Goal: Task Accomplishment & Management: Manage account settings

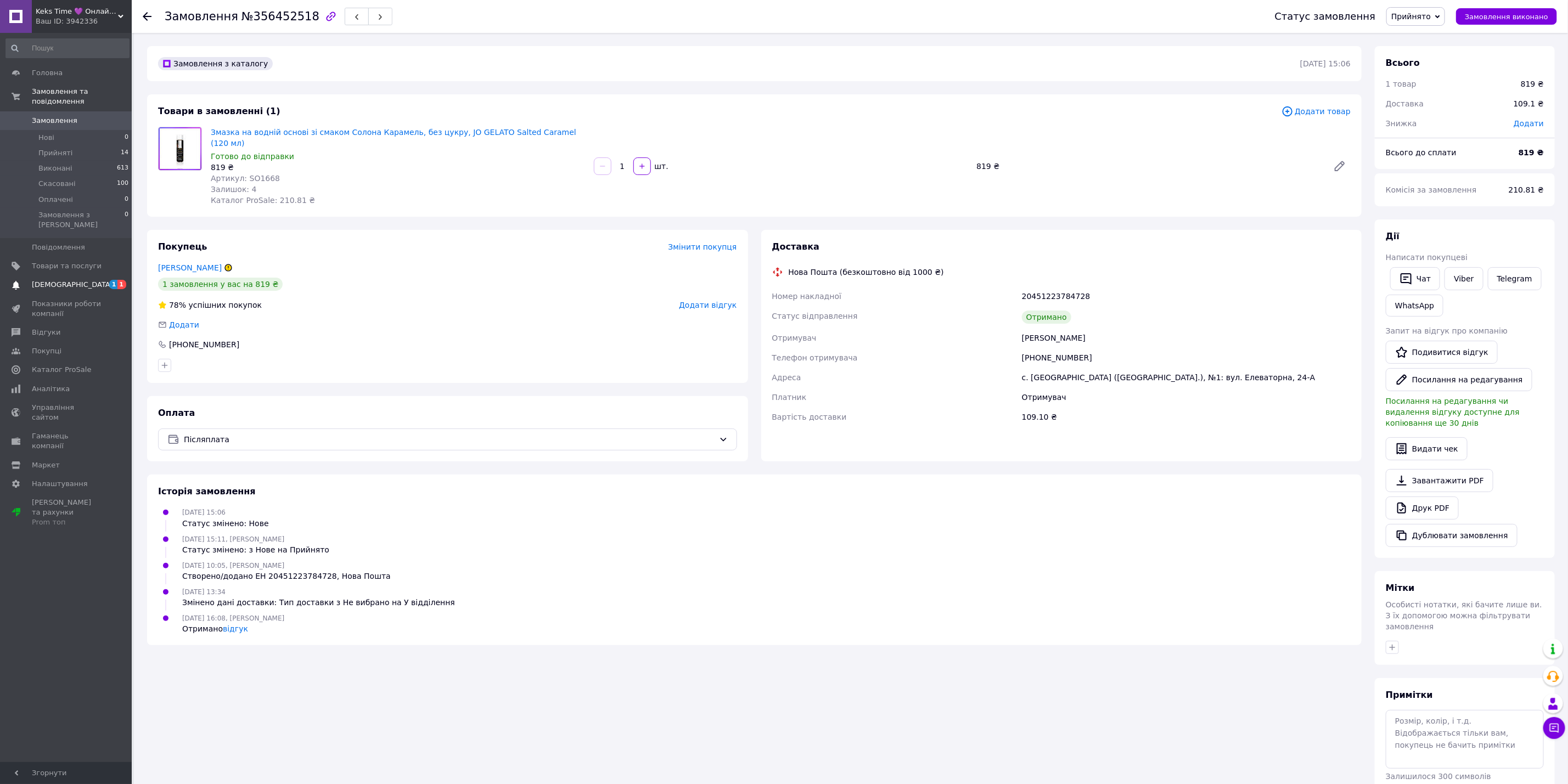
click at [66, 280] on span "[DEMOGRAPHIC_DATA]" at bounding box center [72, 285] width 81 height 10
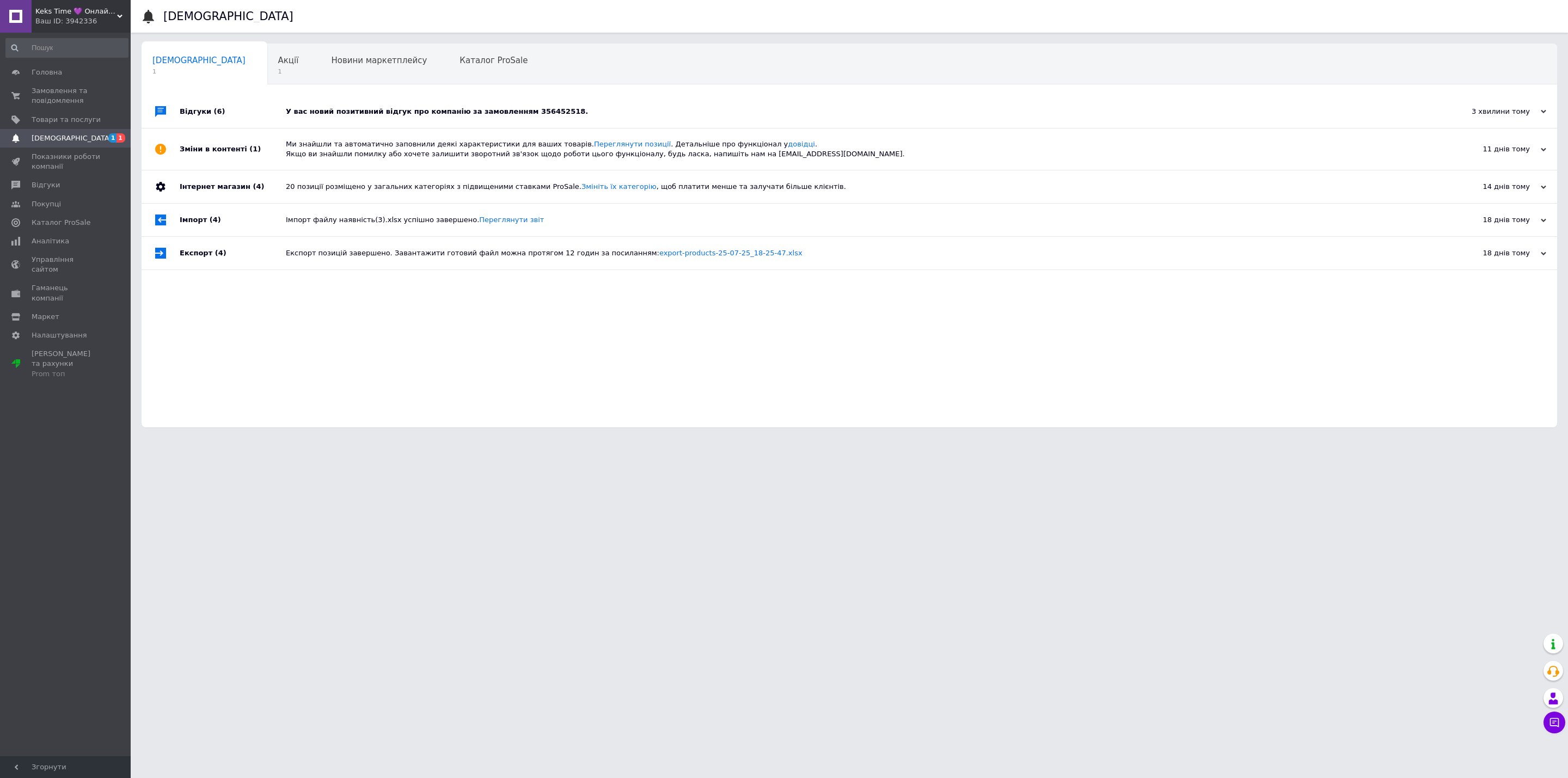
click at [613, 106] on div "У вас новий позитивний відгук про компанію за замовленням 356452518." at bounding box center [862, 111] width 1151 height 33
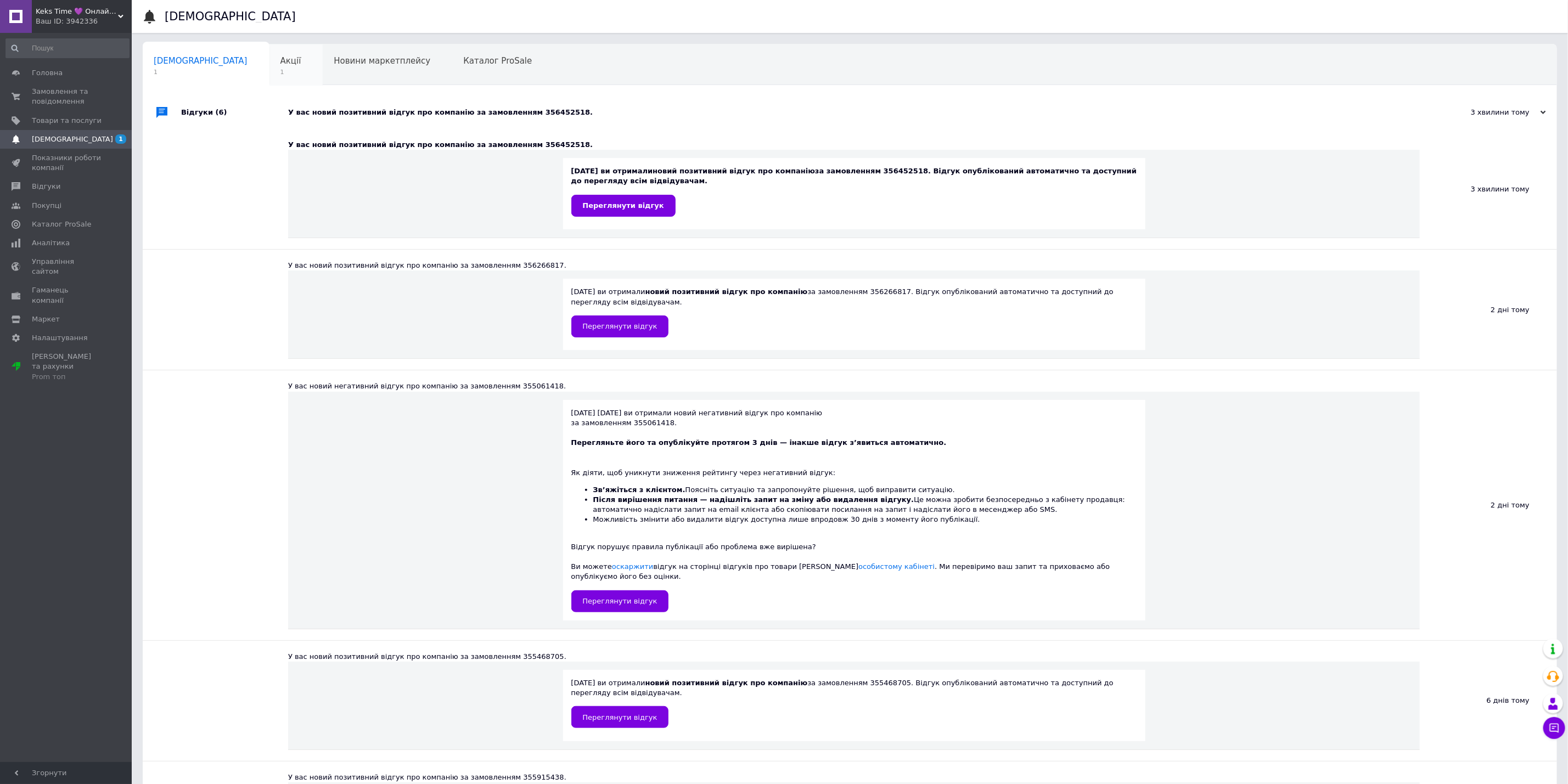
click at [270, 73] on div "Акції 1" at bounding box center [296, 65] width 54 height 41
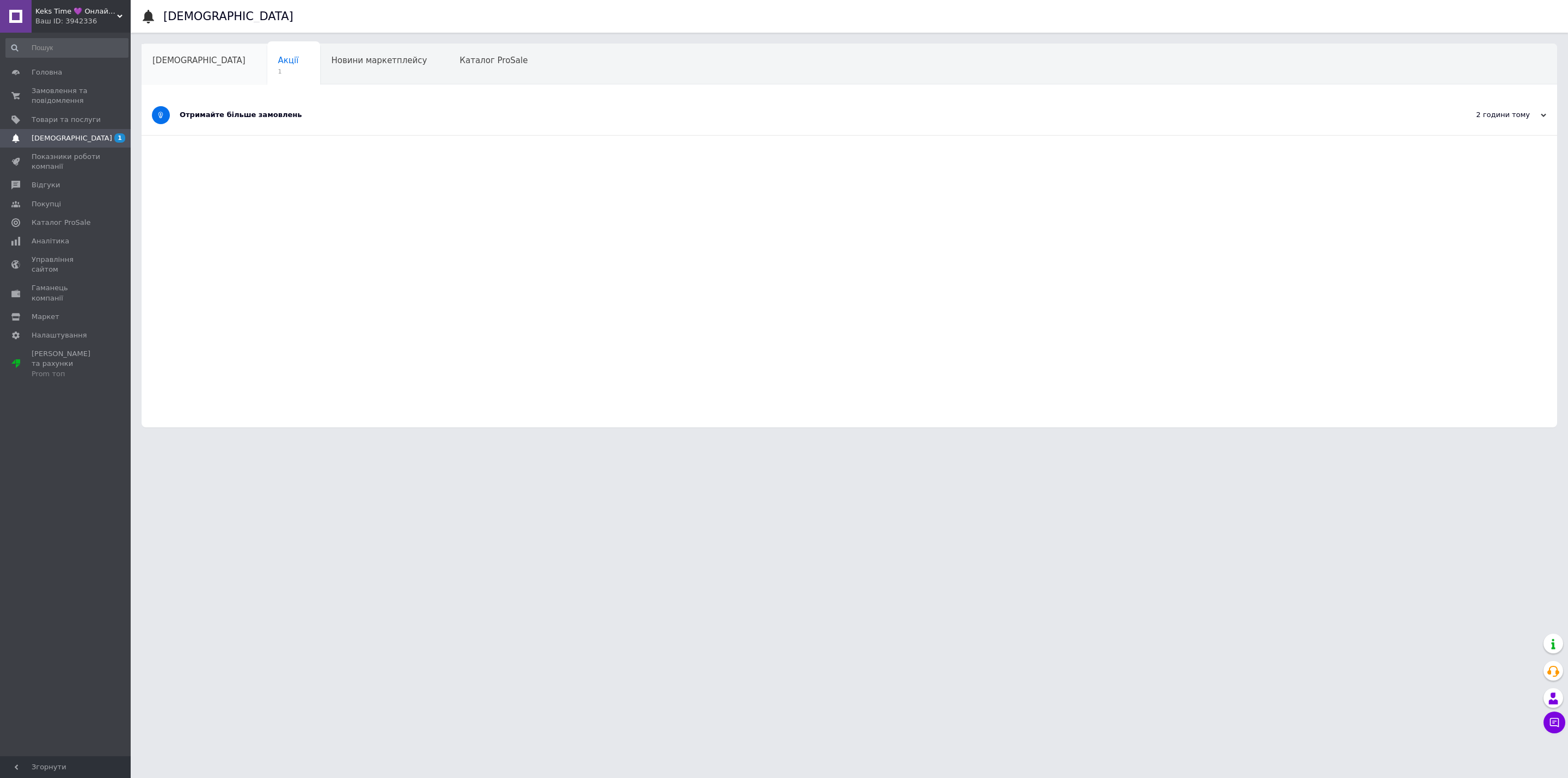
click at [176, 74] on div "[DEMOGRAPHIC_DATA]" at bounding box center [204, 65] width 126 height 41
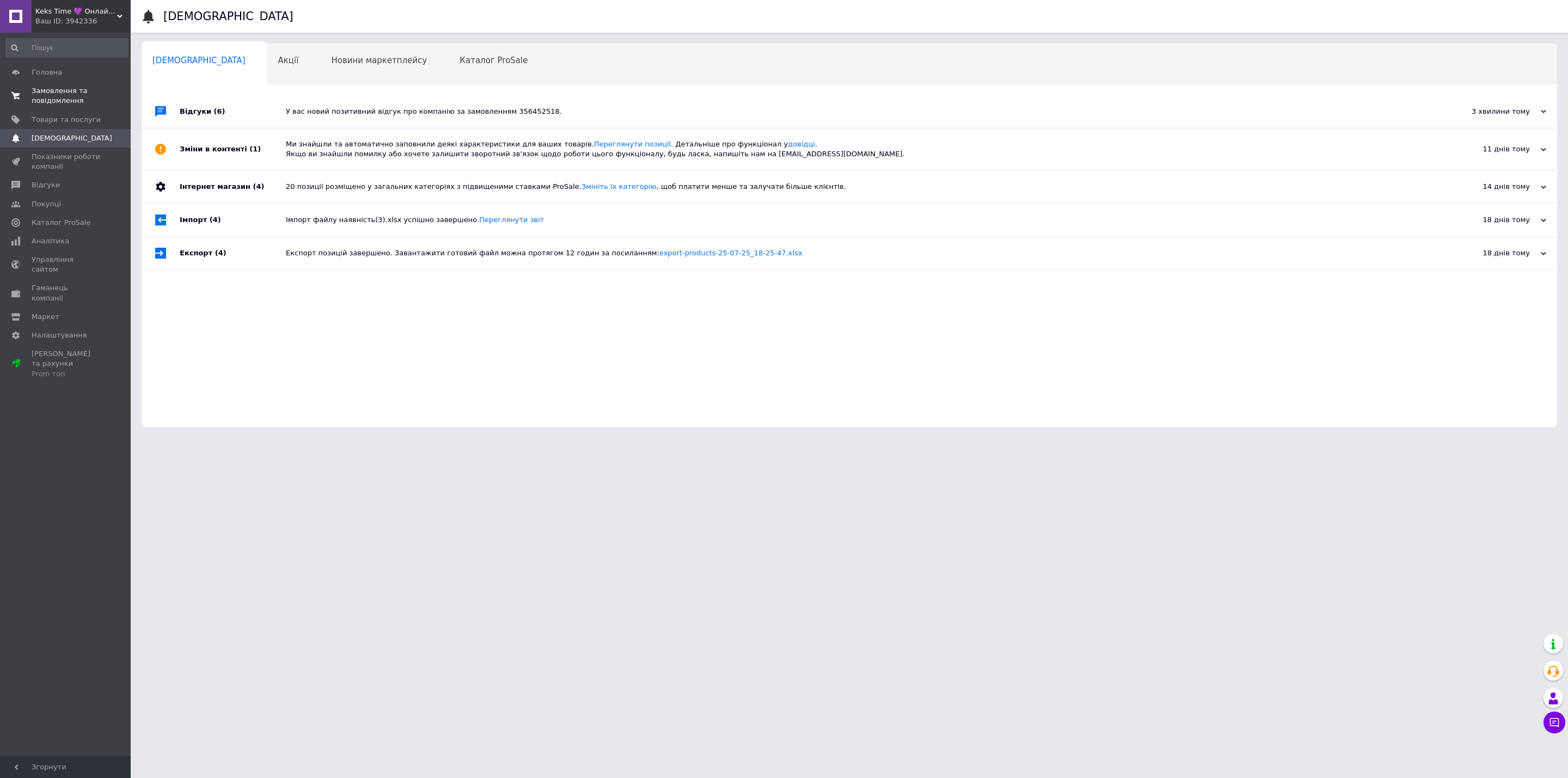
click at [57, 95] on span "Замовлення та повідомлення" at bounding box center [65, 96] width 69 height 20
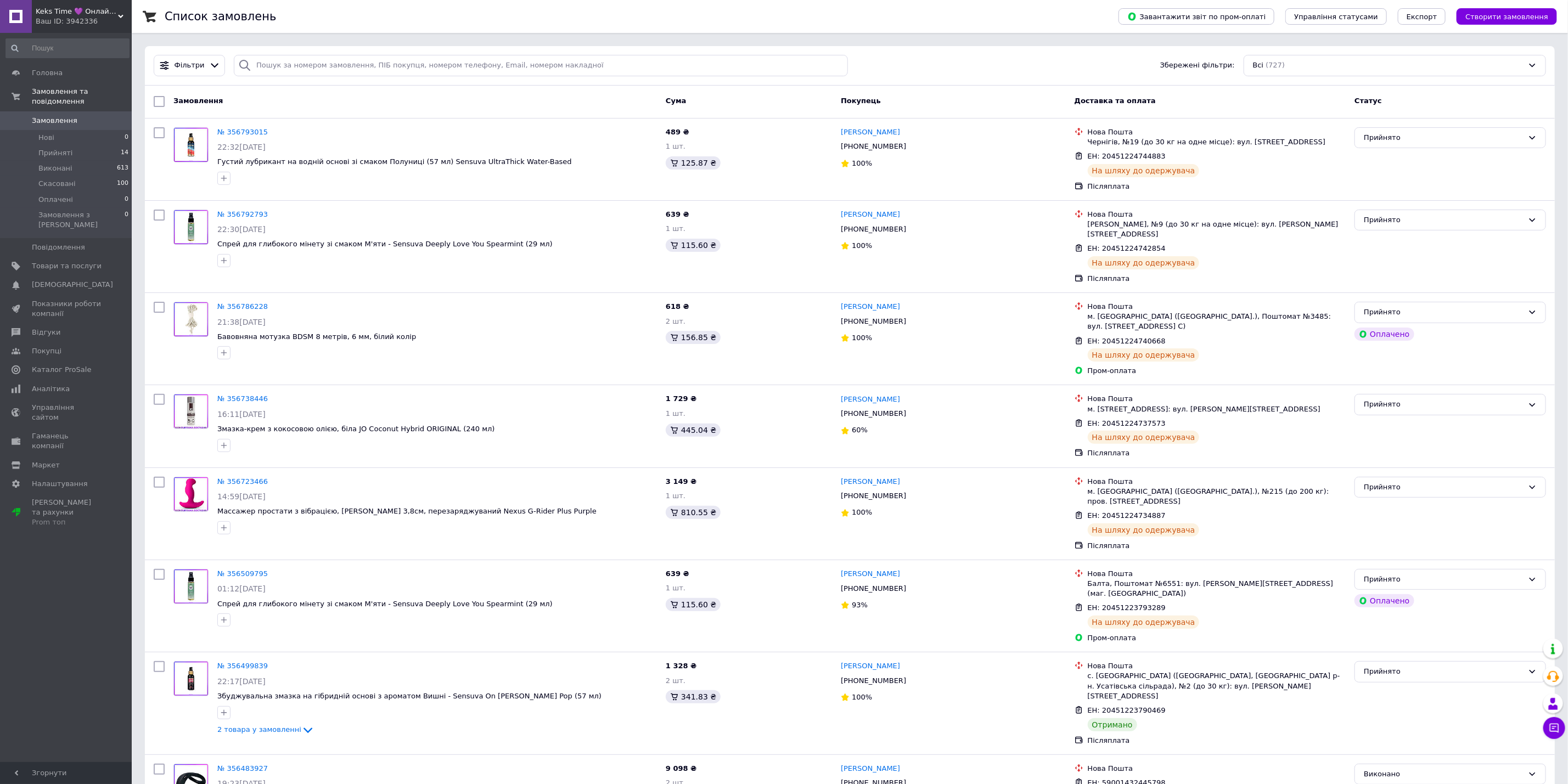
click at [56, 116] on span "Замовлення" at bounding box center [54, 121] width 46 height 10
click at [82, 116] on span "Замовлення" at bounding box center [66, 121] width 69 height 10
click at [51, 384] on span "Аналітика" at bounding box center [50, 389] width 38 height 10
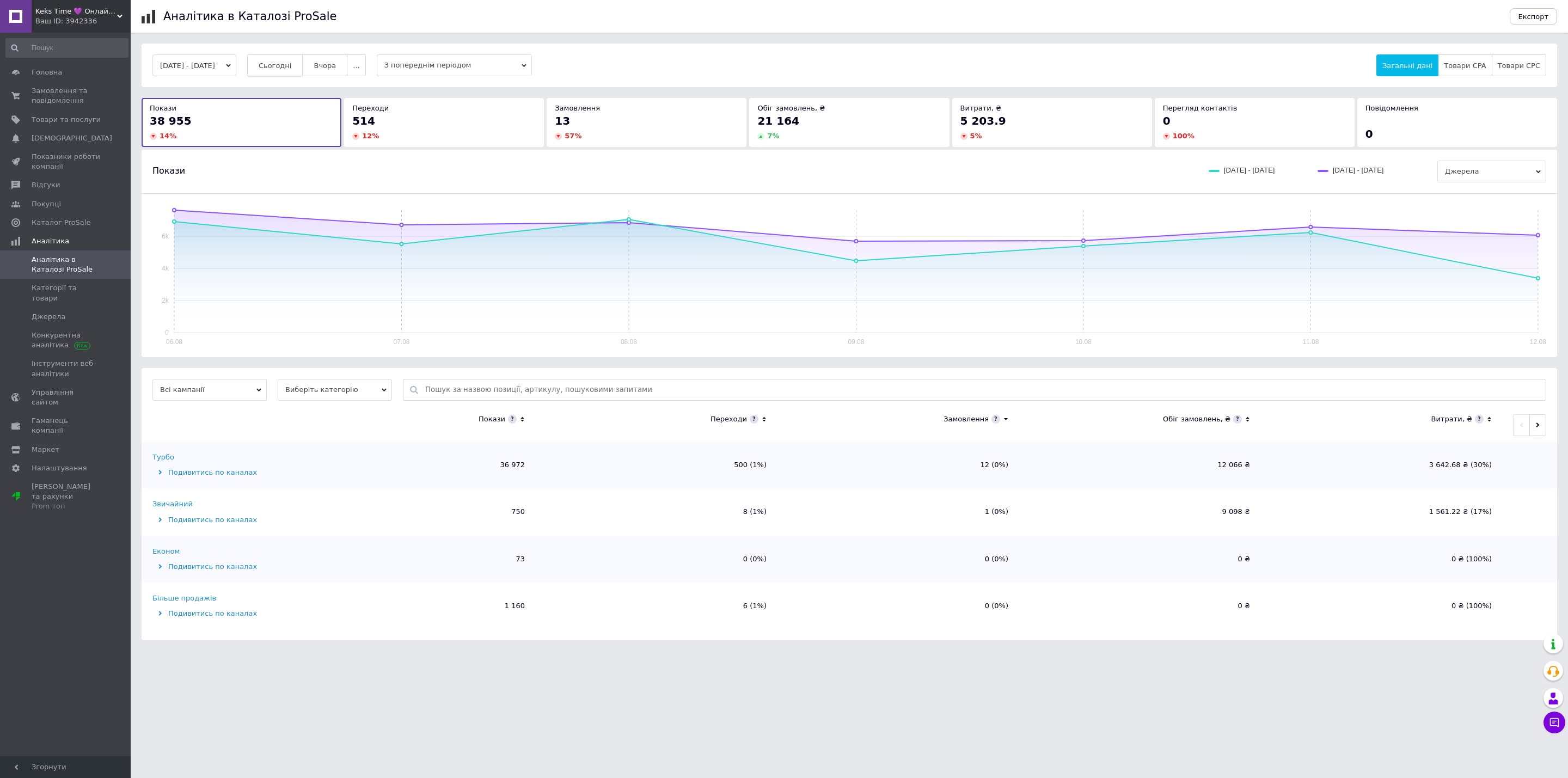
click at [283, 69] on span "Сьогодні" at bounding box center [275, 66] width 33 height 9
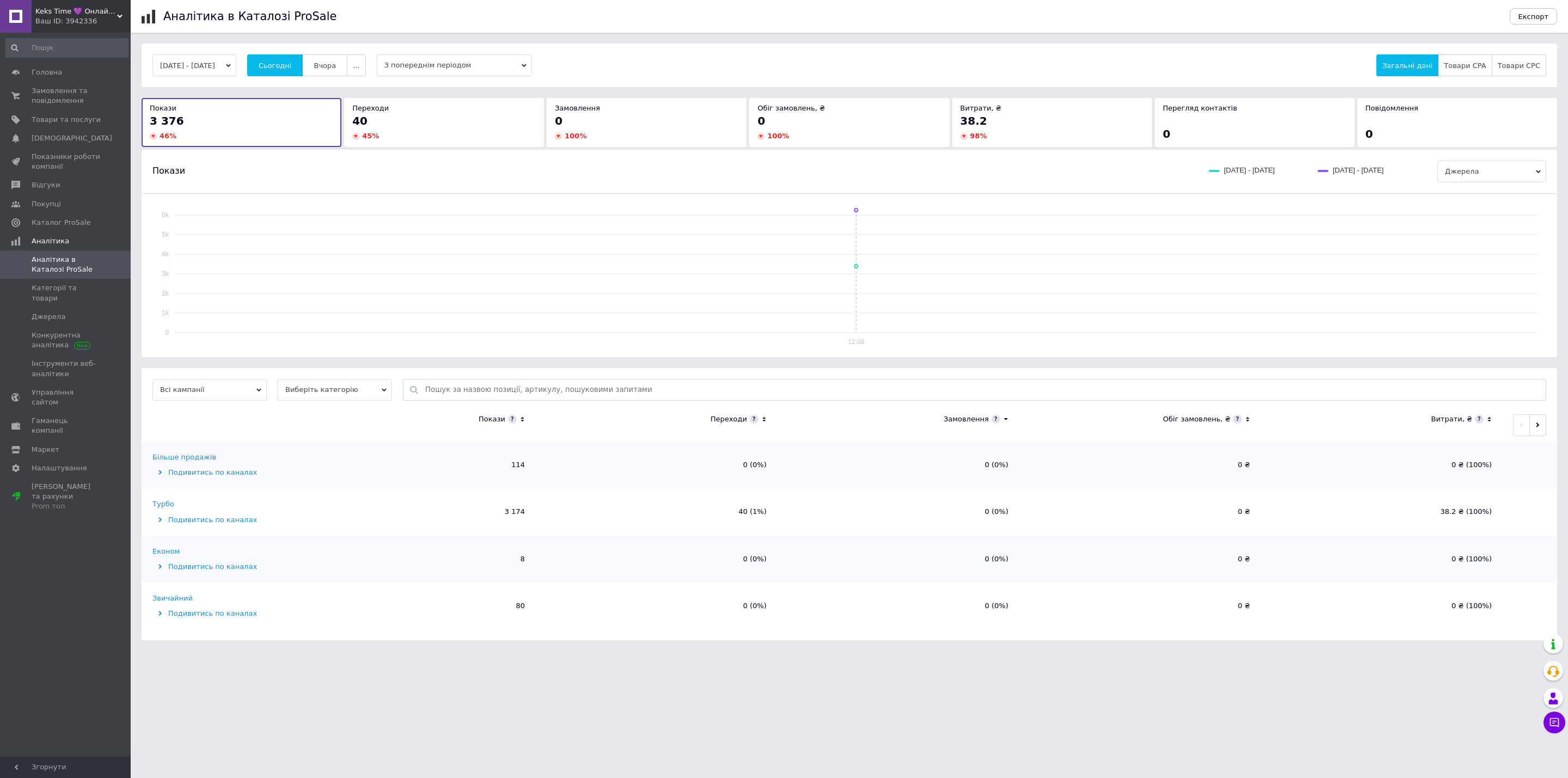
click at [247, 55] on button "Сьогодні" at bounding box center [275, 65] width 56 height 22
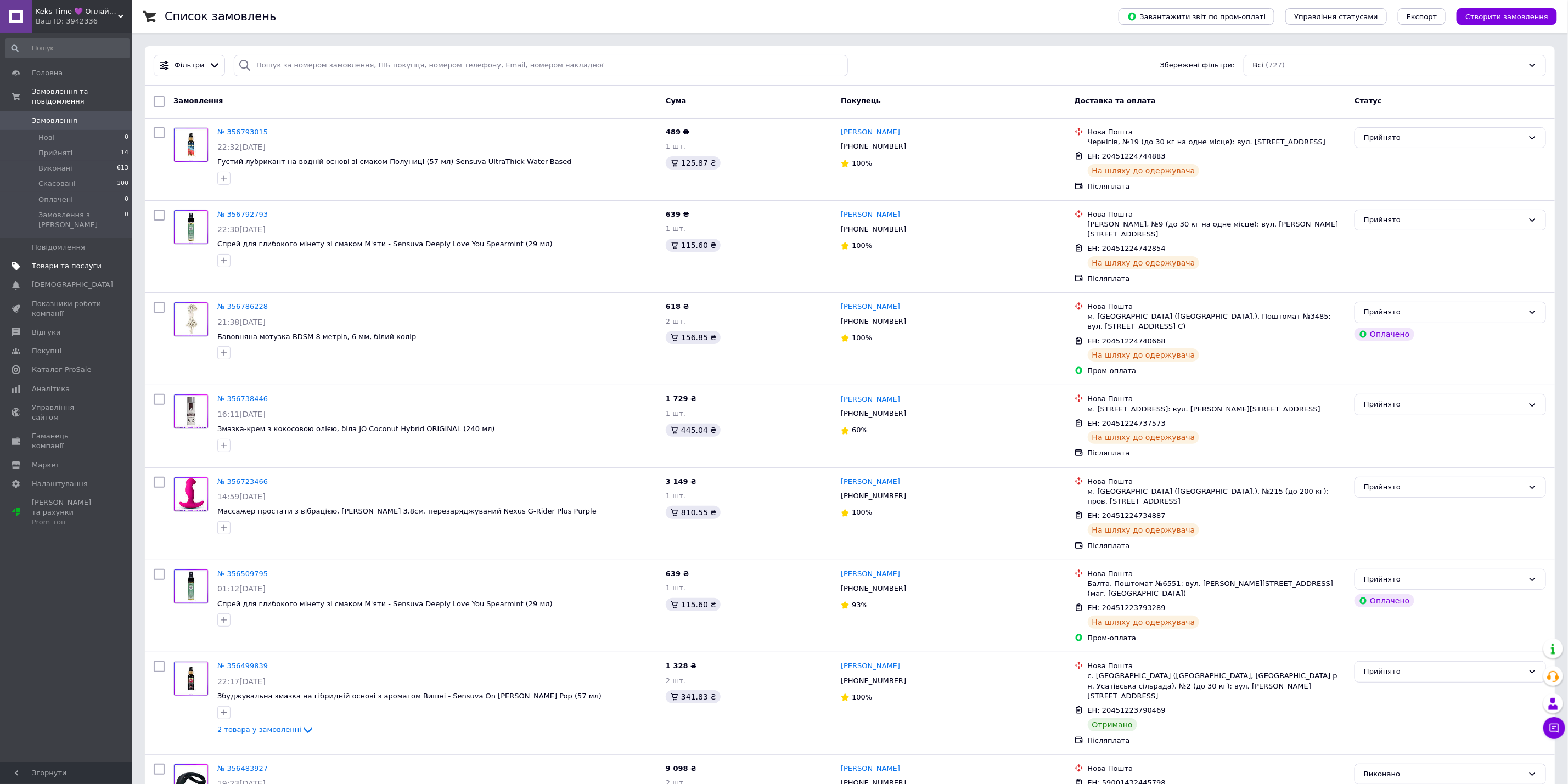
click at [77, 261] on span "Товари та послуги" at bounding box center [66, 266] width 69 height 10
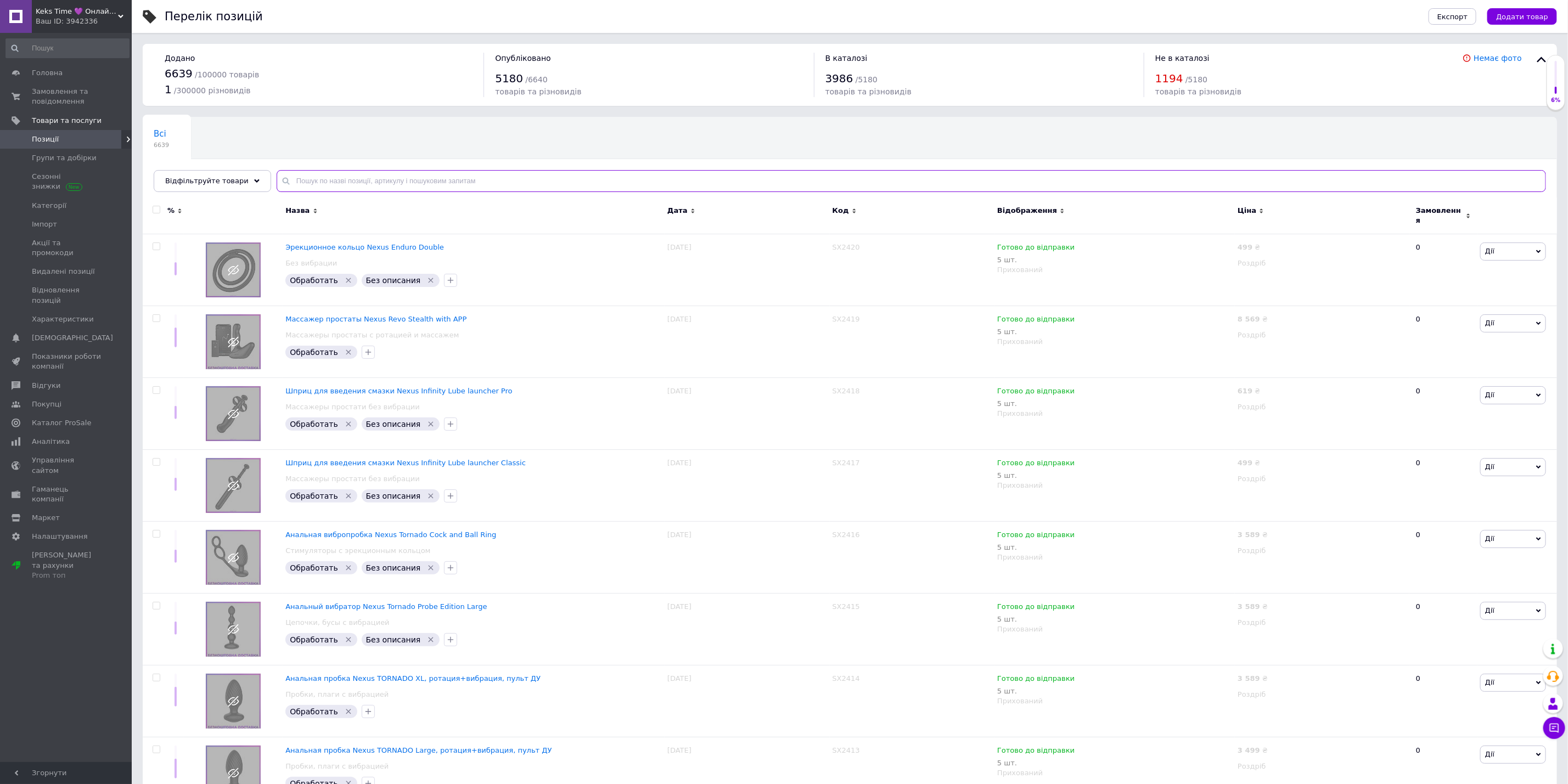
click at [346, 182] on input "text" at bounding box center [911, 181] width 1270 height 22
paste input "SX0750"
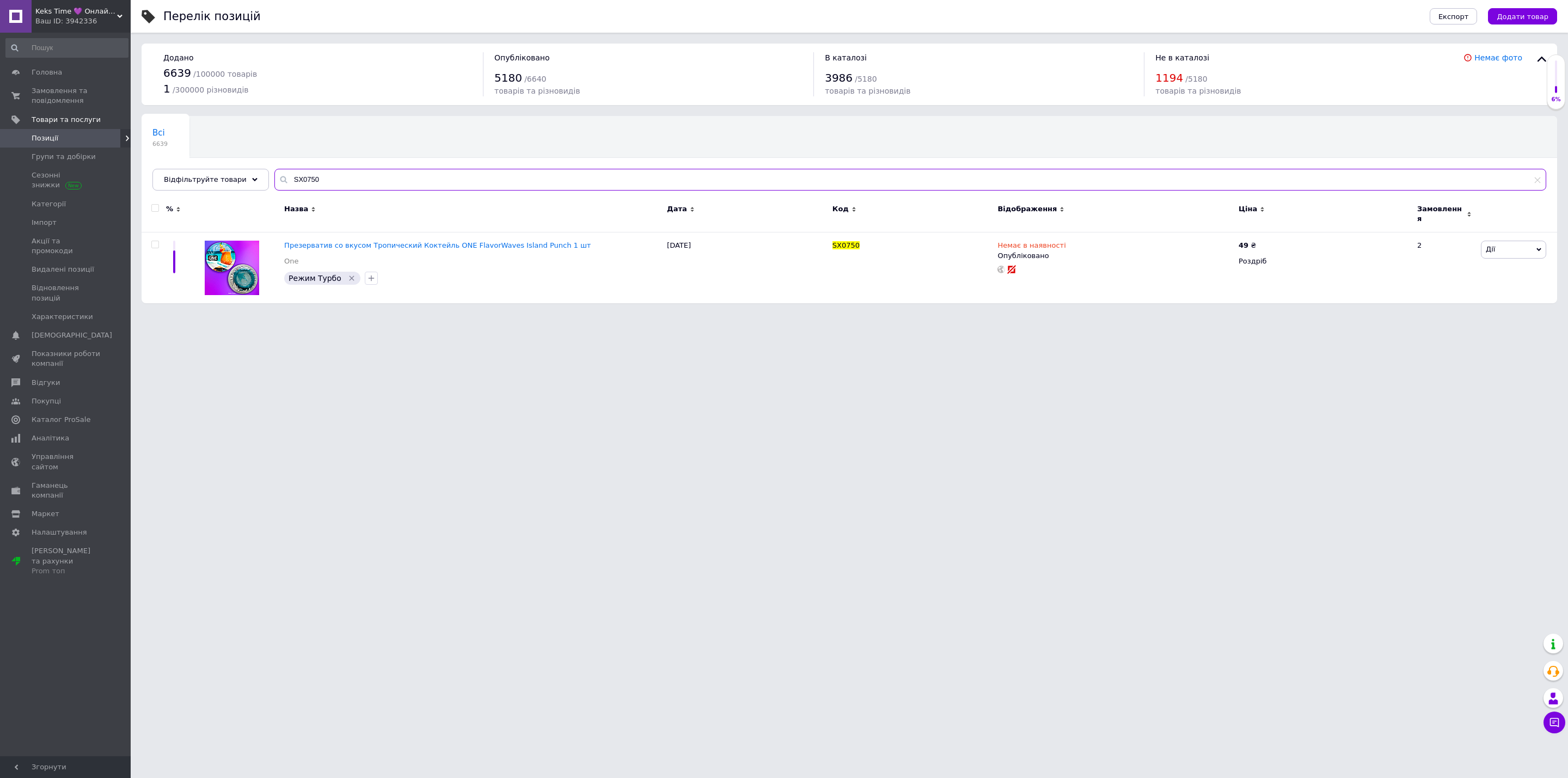
click at [371, 187] on input "SX0750" at bounding box center [909, 180] width 1271 height 22
paste input "584"
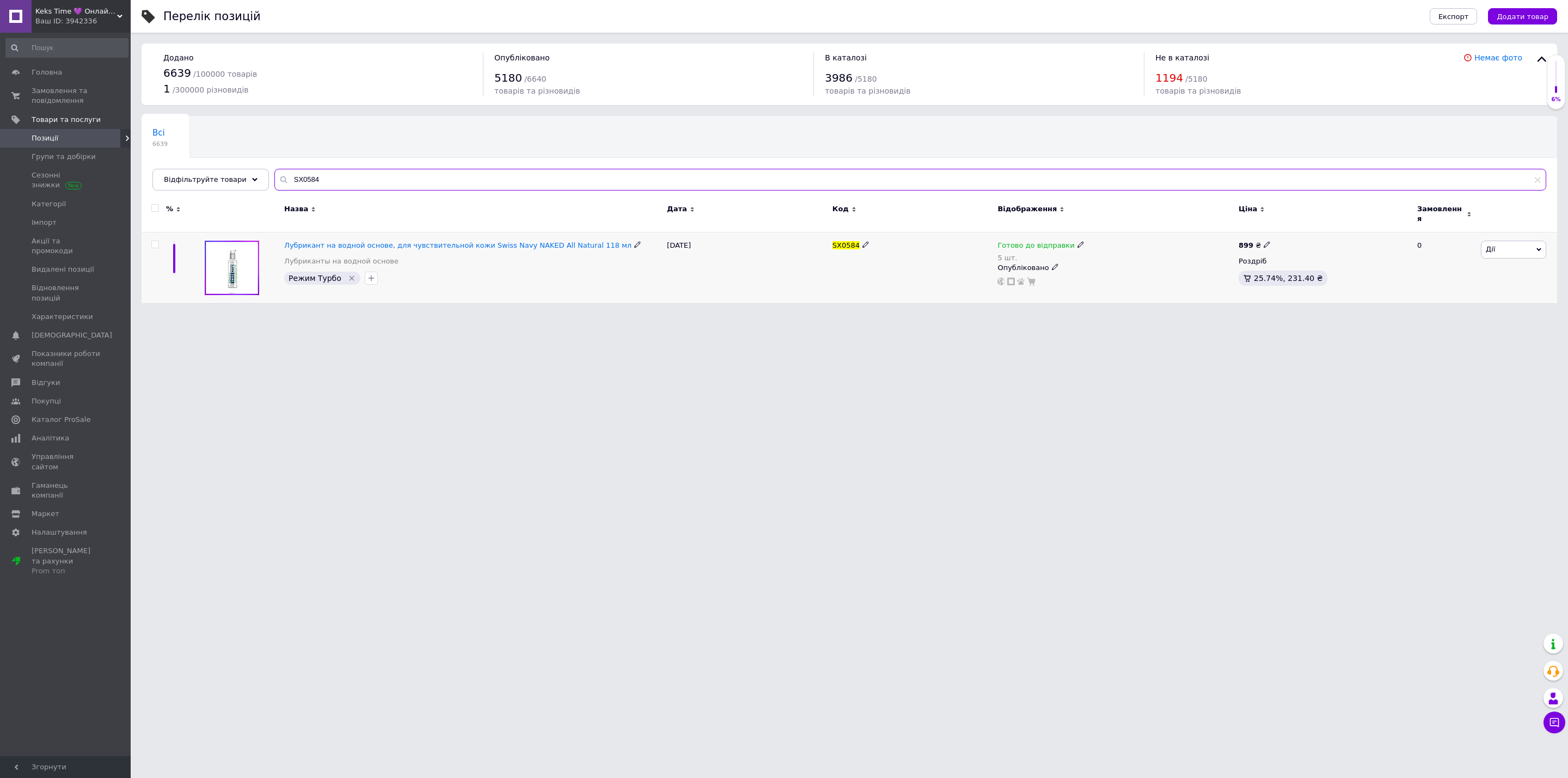
type input "SX0584"
click at [1078, 241] on icon at bounding box center [1080, 244] width 6 height 6
click at [1112, 261] on li "В наявності" at bounding box center [1136, 268] width 104 height 15
click at [1119, 239] on span "В наявності" at bounding box center [1136, 236] width 104 height 21
click at [1124, 267] on li "Під замовлення" at bounding box center [1136, 274] width 104 height 15
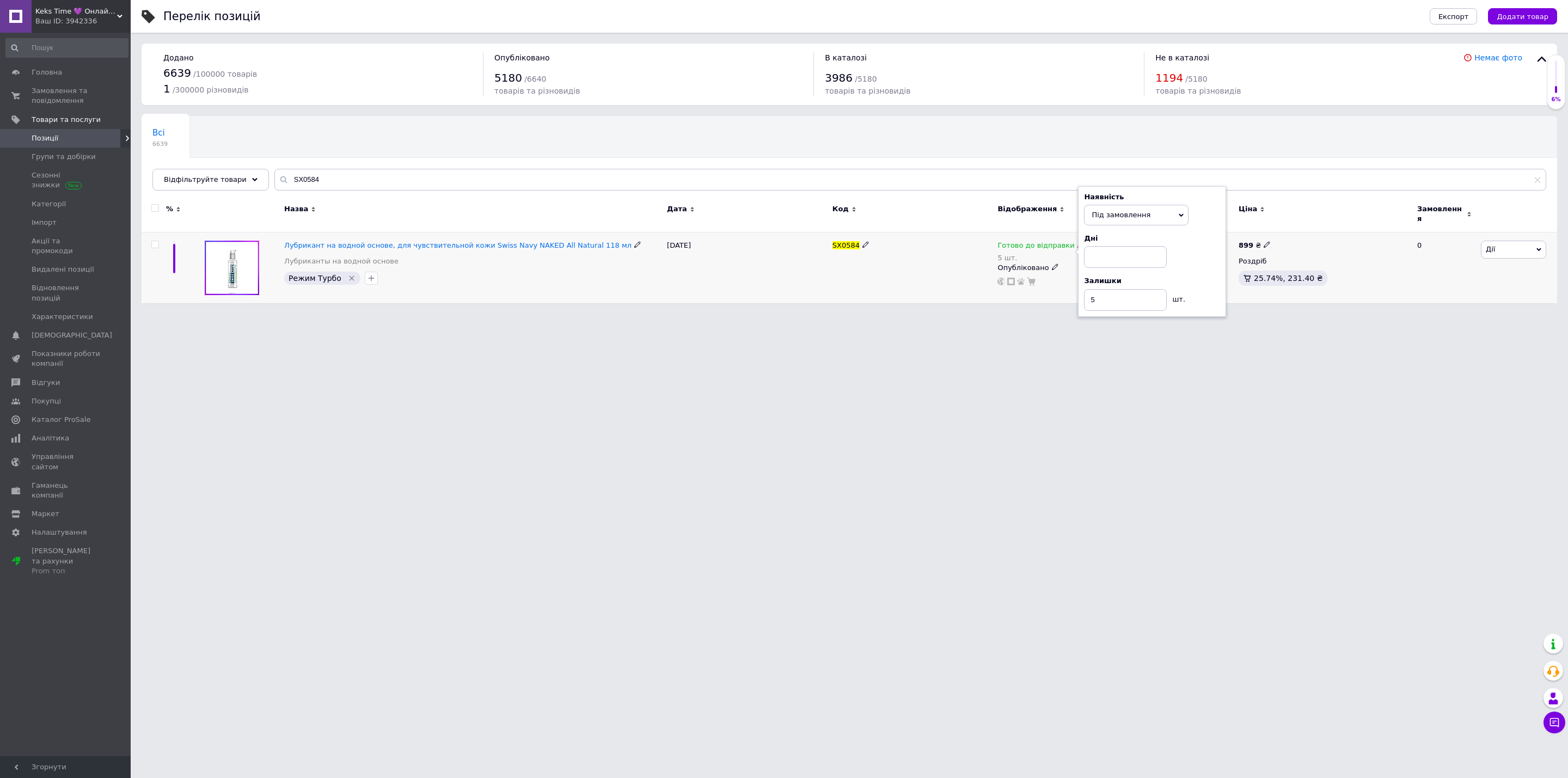
click at [1119, 214] on span "Під замовлення" at bounding box center [1121, 215] width 59 height 9
click at [1129, 251] on li "Немає в наявності" at bounding box center [1136, 252] width 104 height 15
click at [1125, 256] on div "Залишки" at bounding box center [1152, 261] width 136 height 10
click at [1120, 268] on input "5" at bounding box center [1125, 278] width 83 height 22
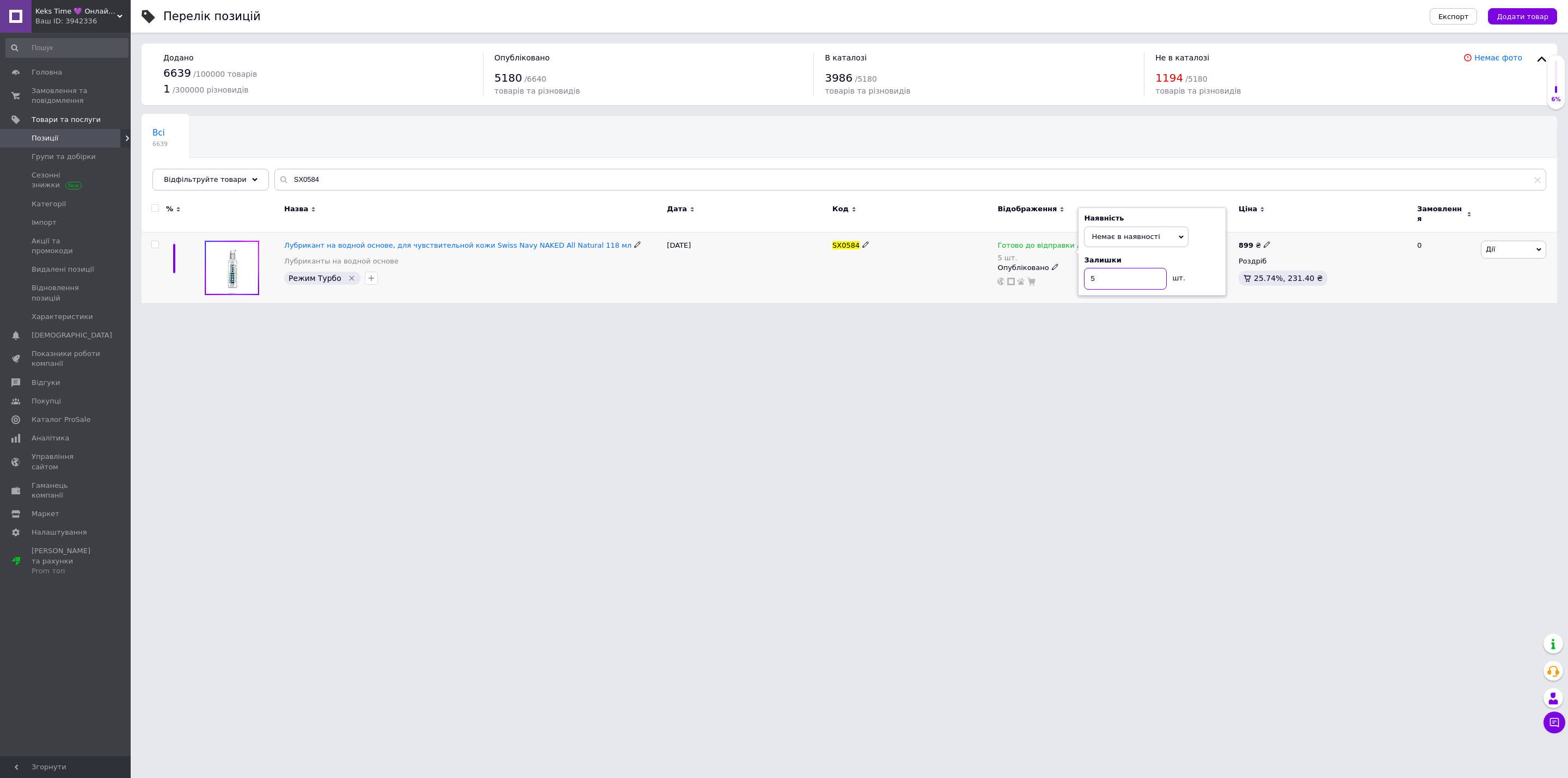
type input "0"
